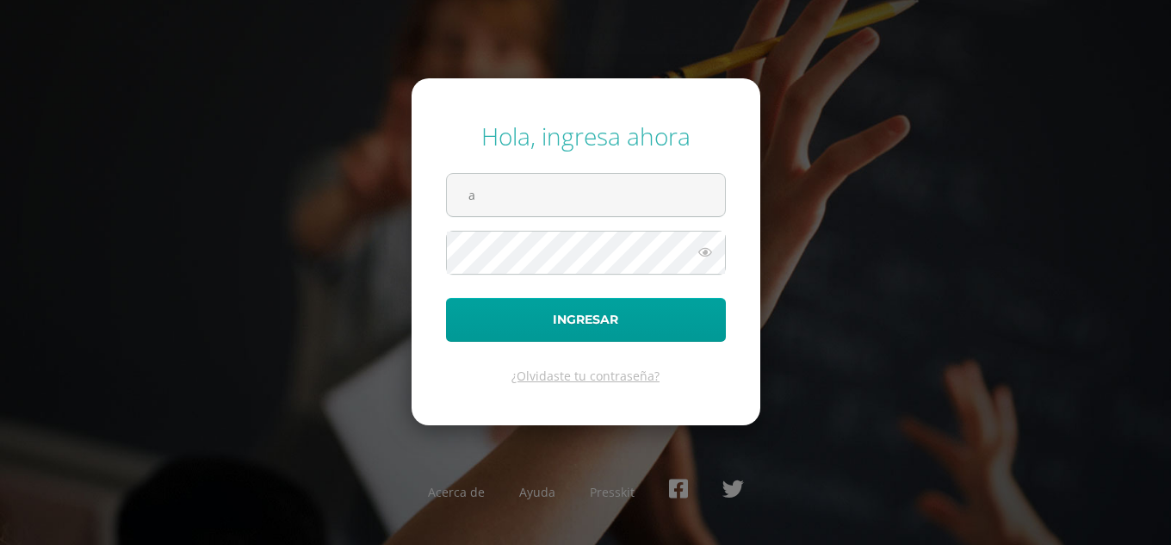
type input "[EMAIL_ADDRESS][DOMAIN_NAME]"
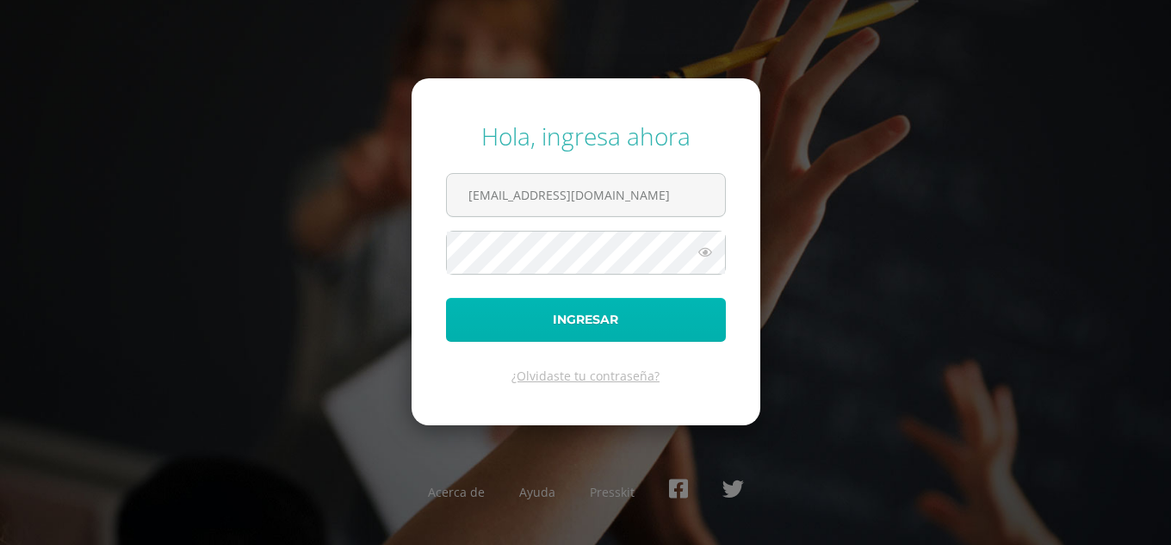
click at [584, 331] on button "Ingresar" at bounding box center [586, 320] width 280 height 44
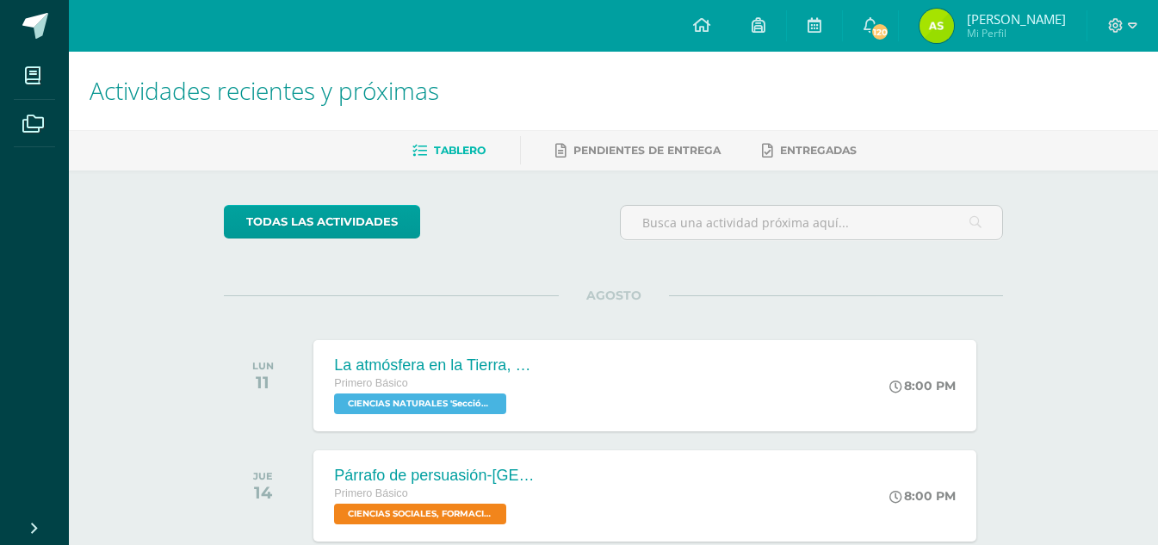
drag, startPoint x: 967, startPoint y: 52, endPoint x: 944, endPoint y: 28, distance: 32.3
click at [944, 28] on img at bounding box center [936, 26] width 34 height 34
click at [926, 27] on img at bounding box center [936, 26] width 34 height 34
click at [943, 23] on img at bounding box center [936, 26] width 34 height 34
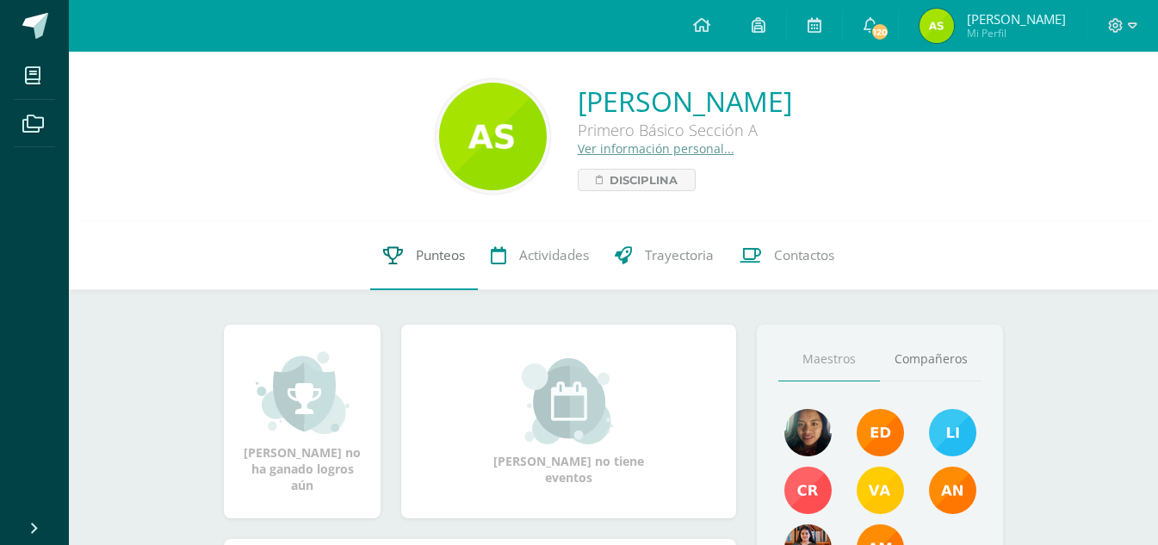
click at [424, 251] on span "Punteos" at bounding box center [440, 255] width 49 height 18
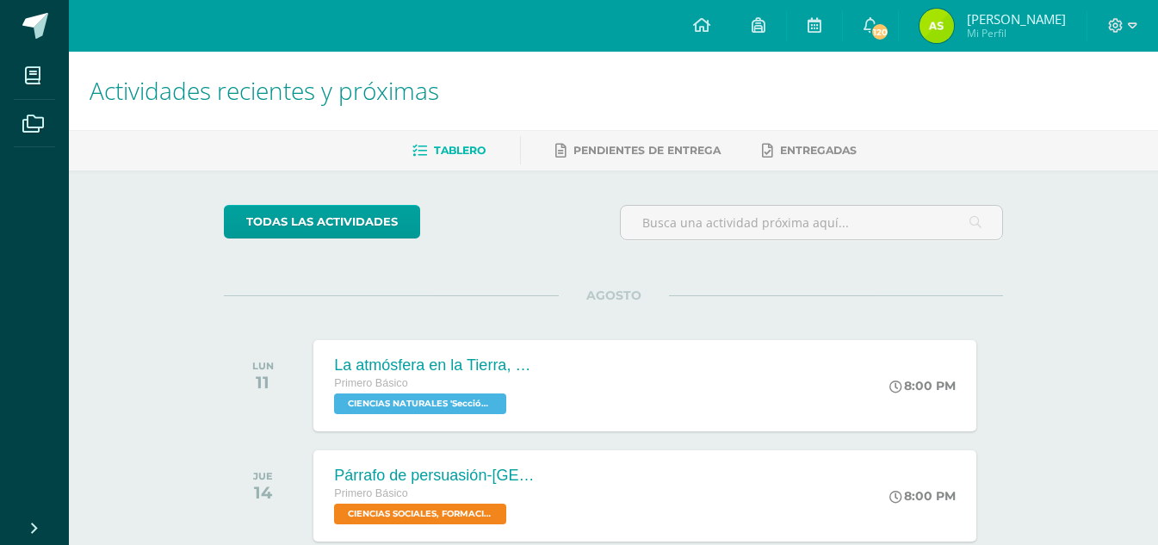
click at [939, 28] on img at bounding box center [936, 26] width 34 height 34
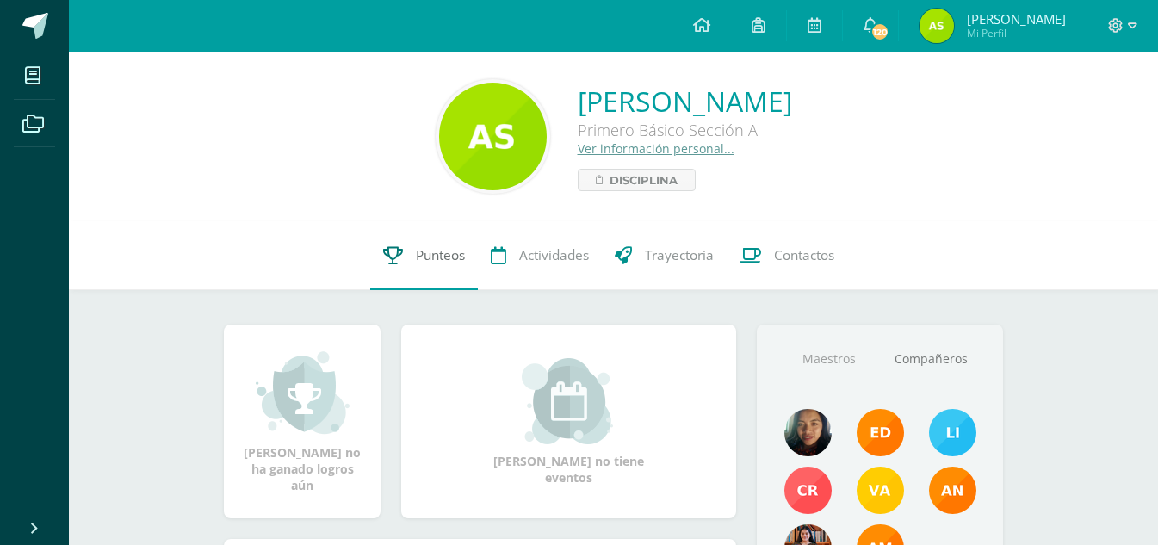
click at [392, 261] on icon at bounding box center [393, 255] width 20 height 18
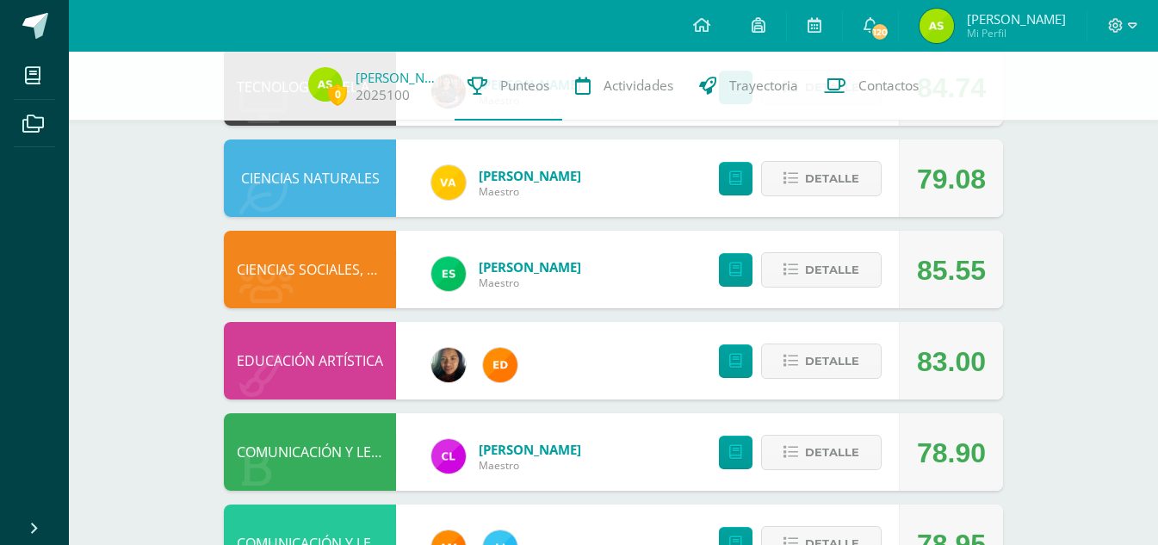
scroll to position [516, 0]
